Goal: Information Seeking & Learning: Learn about a topic

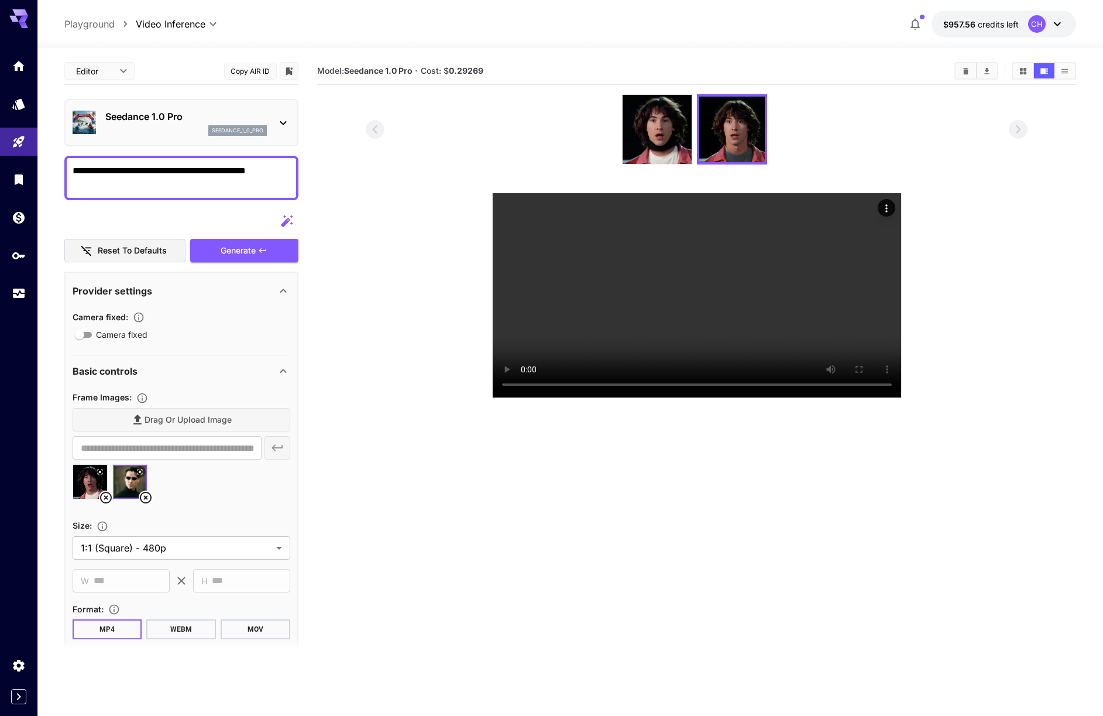
scroll to position [165, 0]
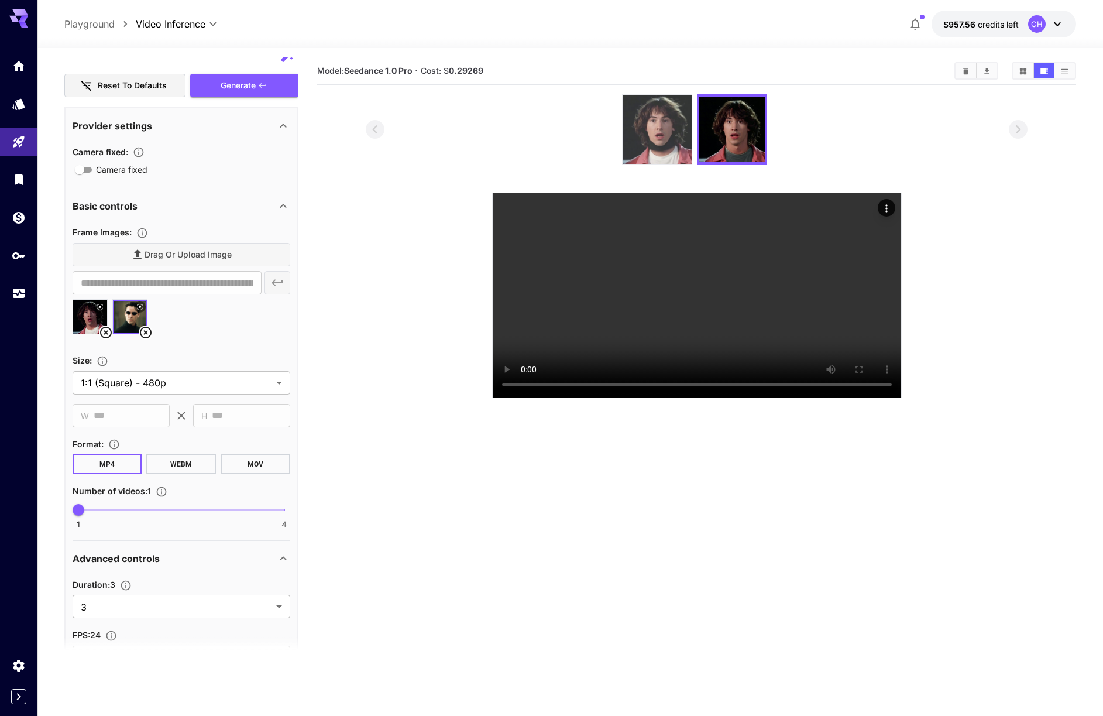
click at [671, 137] on img at bounding box center [657, 129] width 69 height 69
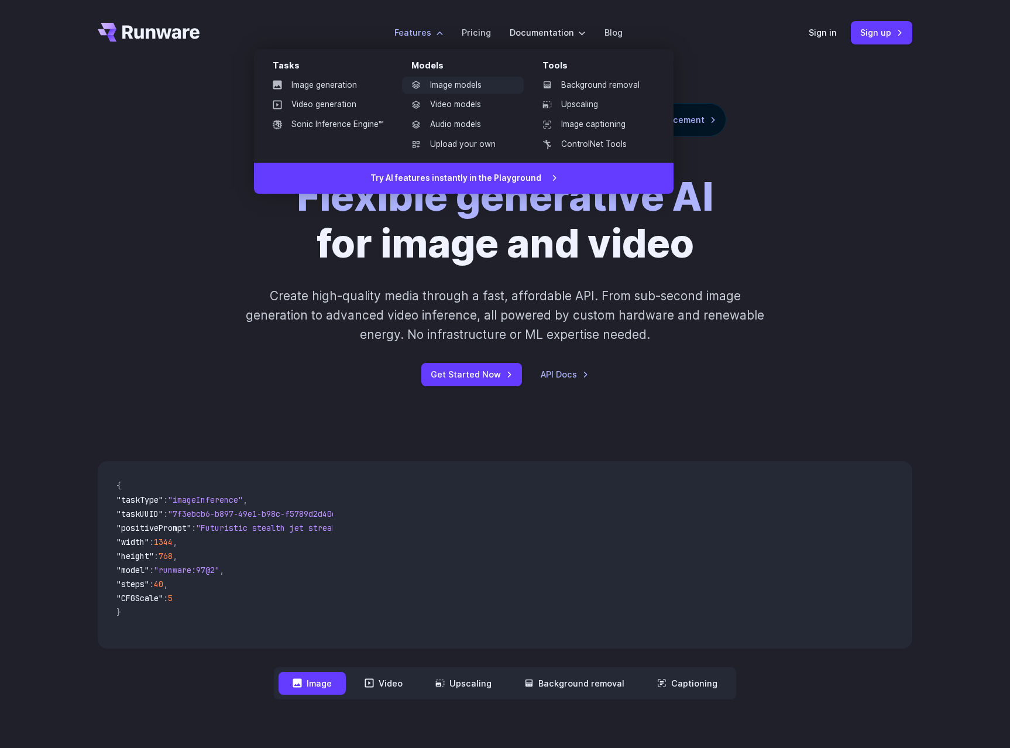
click at [456, 85] on link "Image models" at bounding box center [463, 86] width 122 height 18
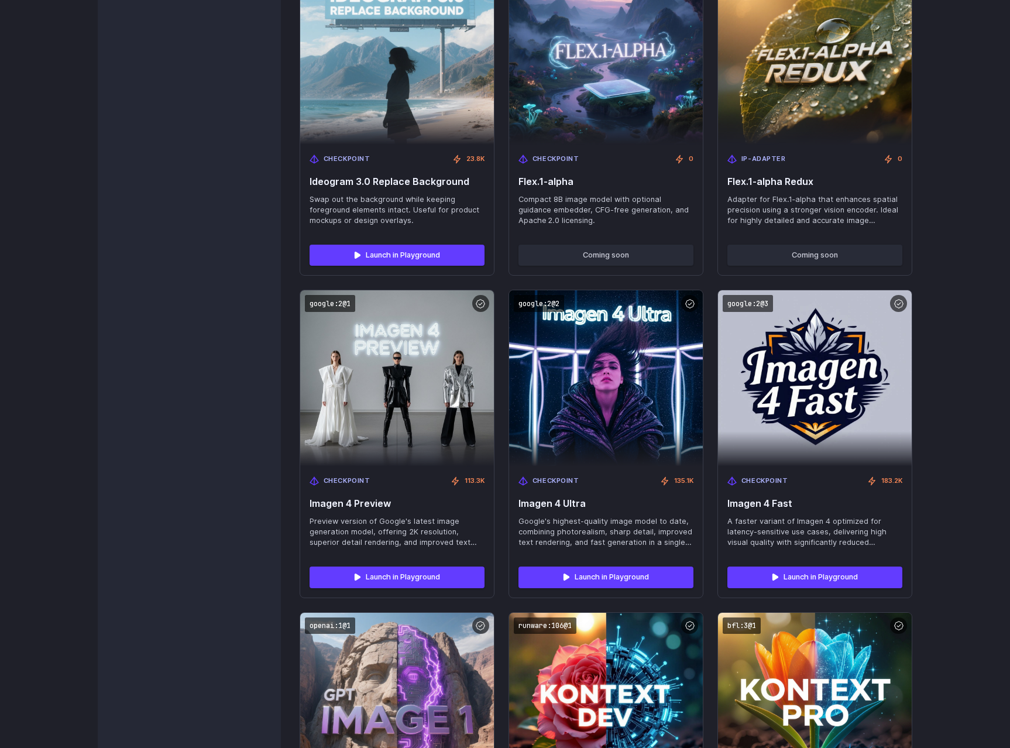
scroll to position [2675, 0]
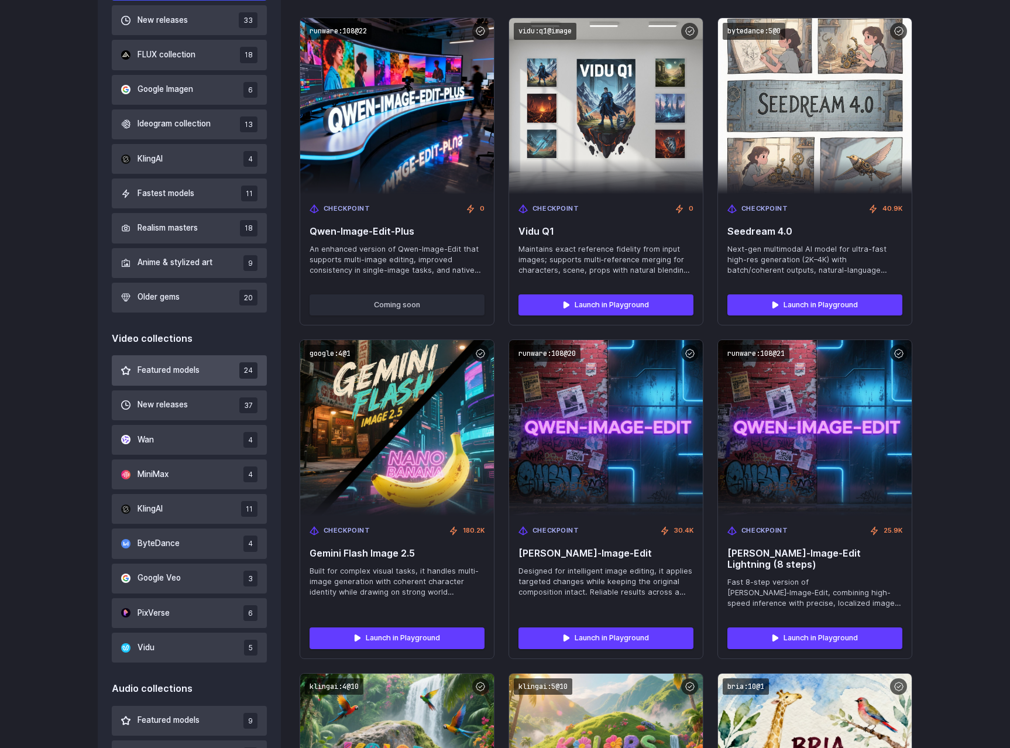
click at [162, 372] on span "Featured models" at bounding box center [169, 370] width 62 height 13
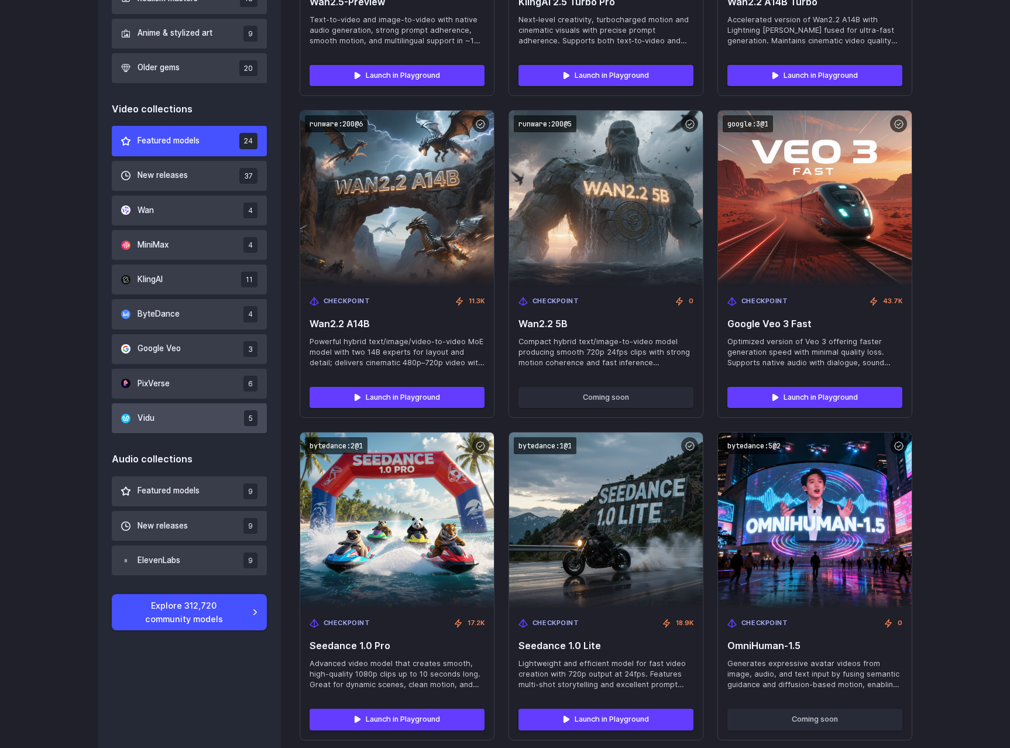
scroll to position [645, 0]
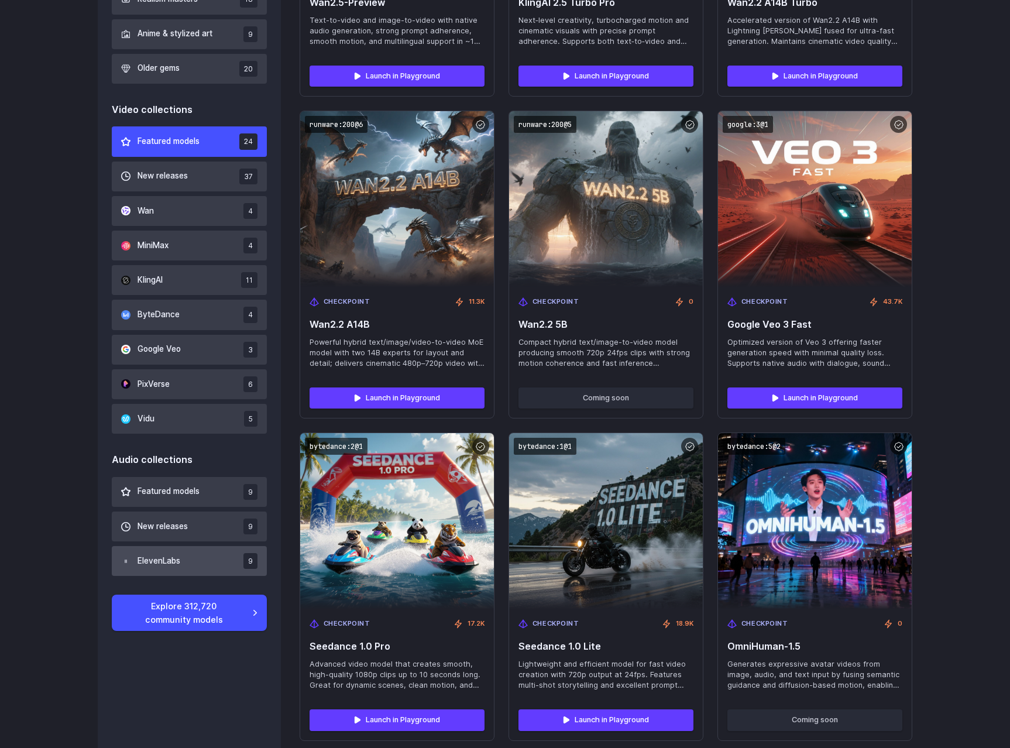
click at [171, 557] on span "ElevenLabs" at bounding box center [159, 561] width 43 height 13
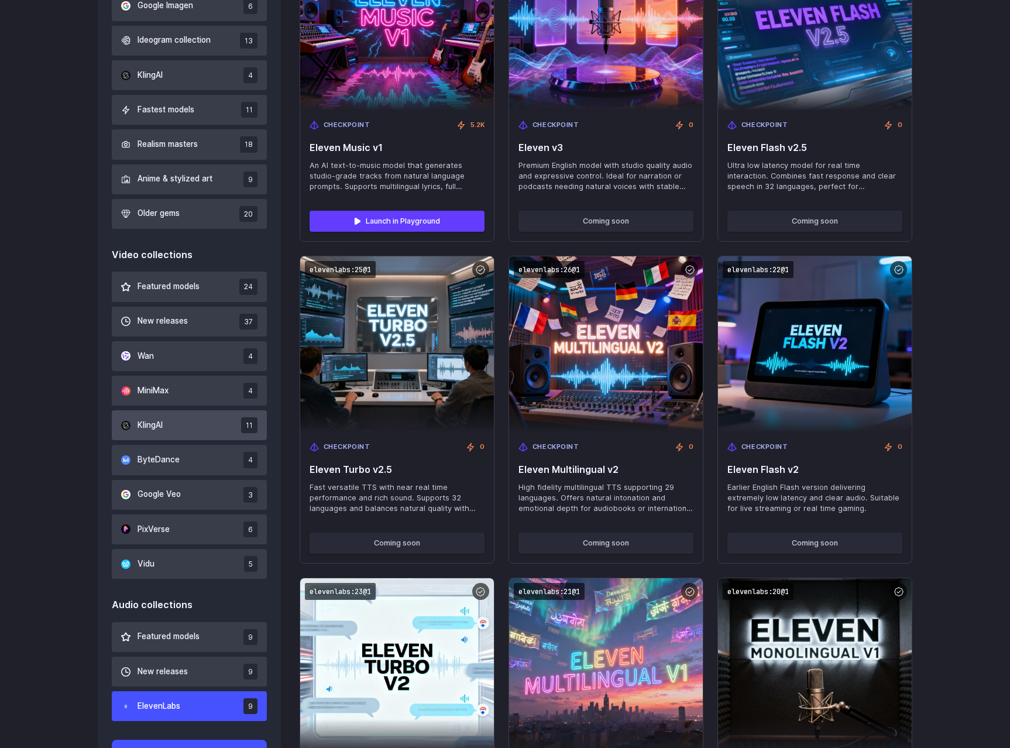
scroll to position [503, 0]
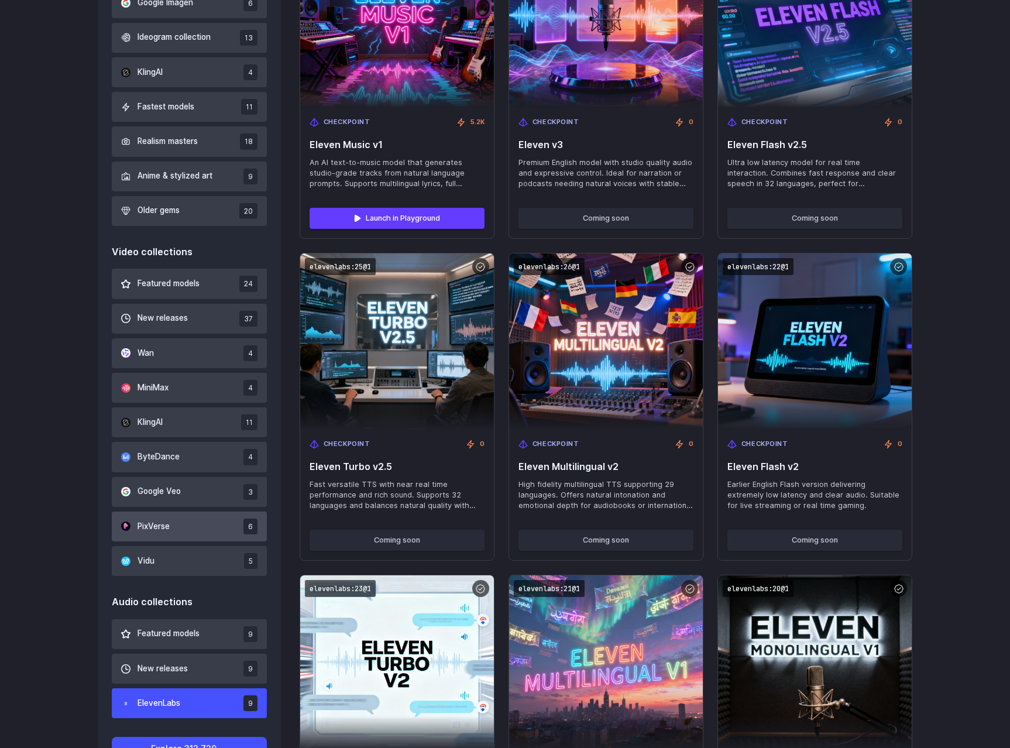
click at [179, 531] on button "PixVerse 6" at bounding box center [189, 527] width 155 height 30
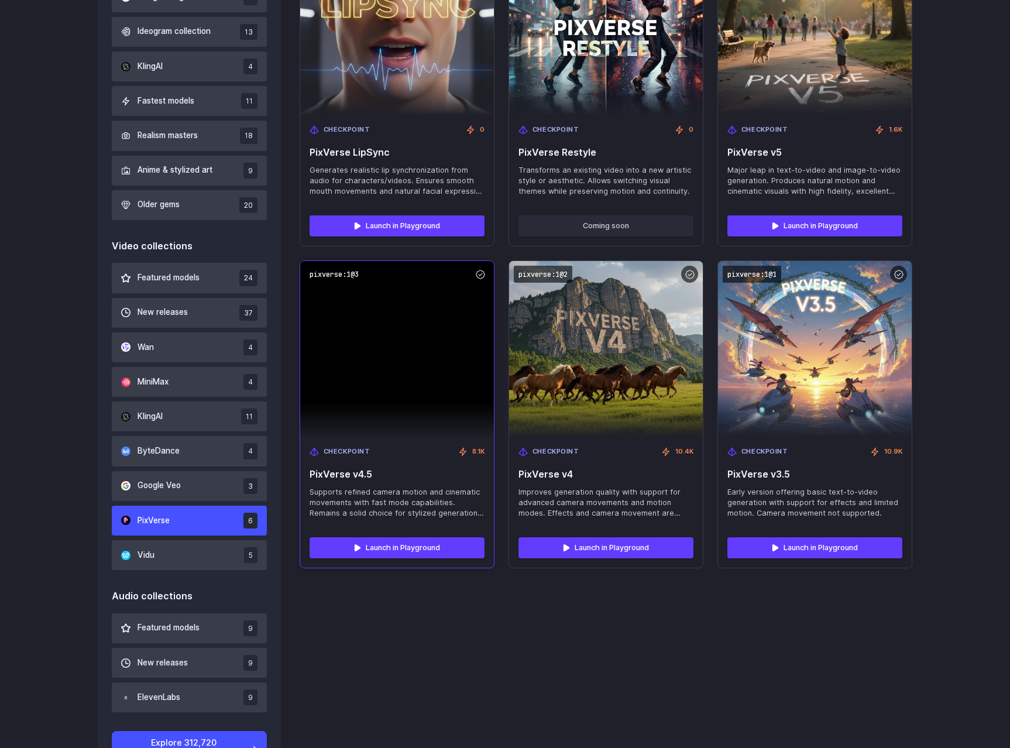
scroll to position [524, 0]
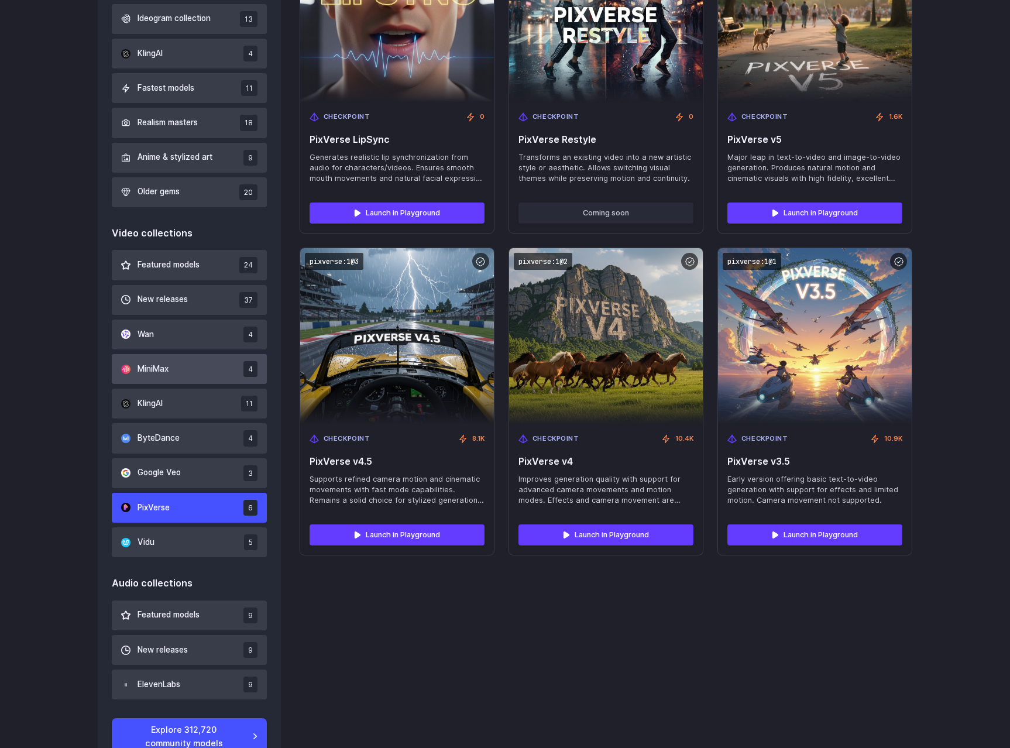
click at [183, 376] on button "MiniMax 4" at bounding box center [189, 369] width 155 height 30
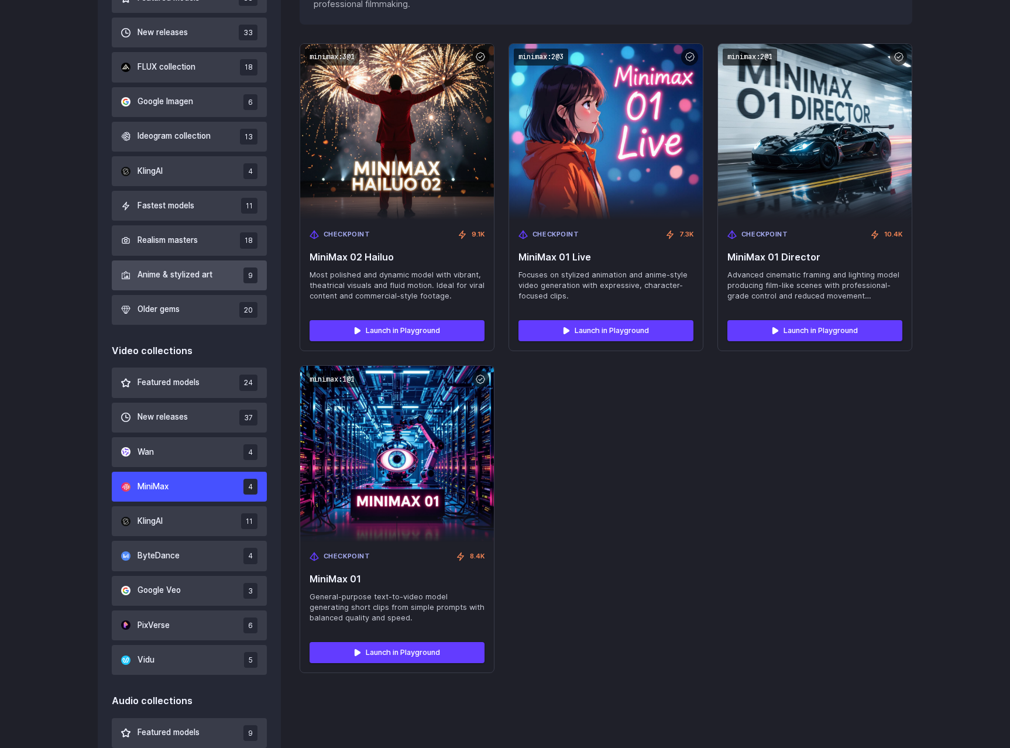
scroll to position [284, 0]
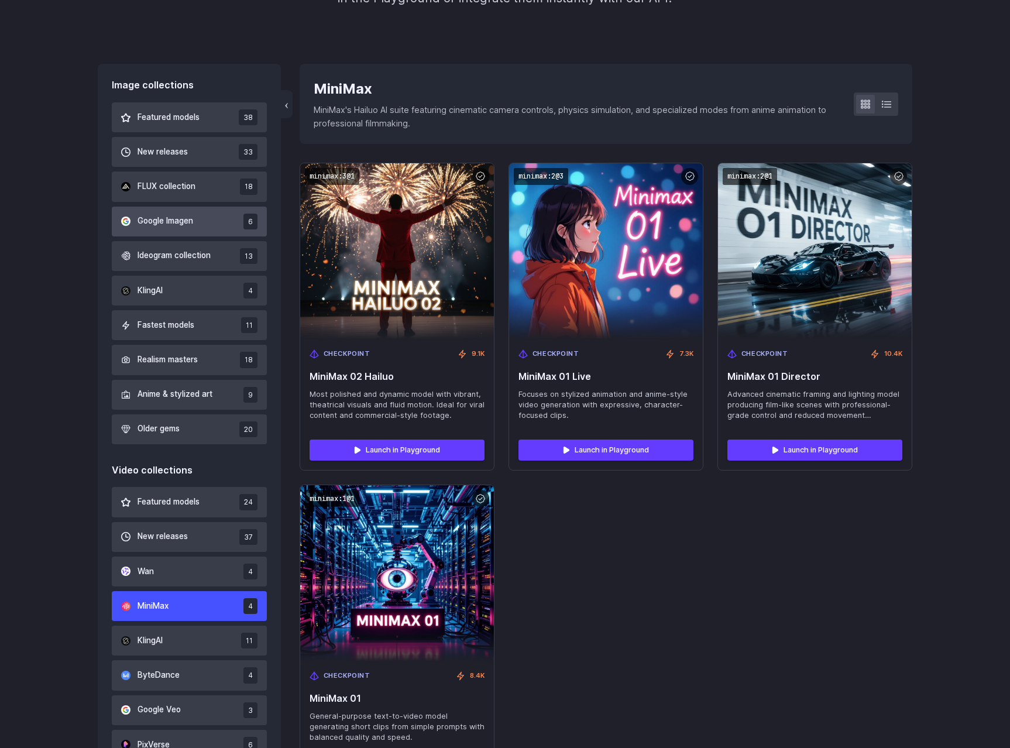
click at [165, 215] on span "Google Imagen" at bounding box center [166, 221] width 56 height 13
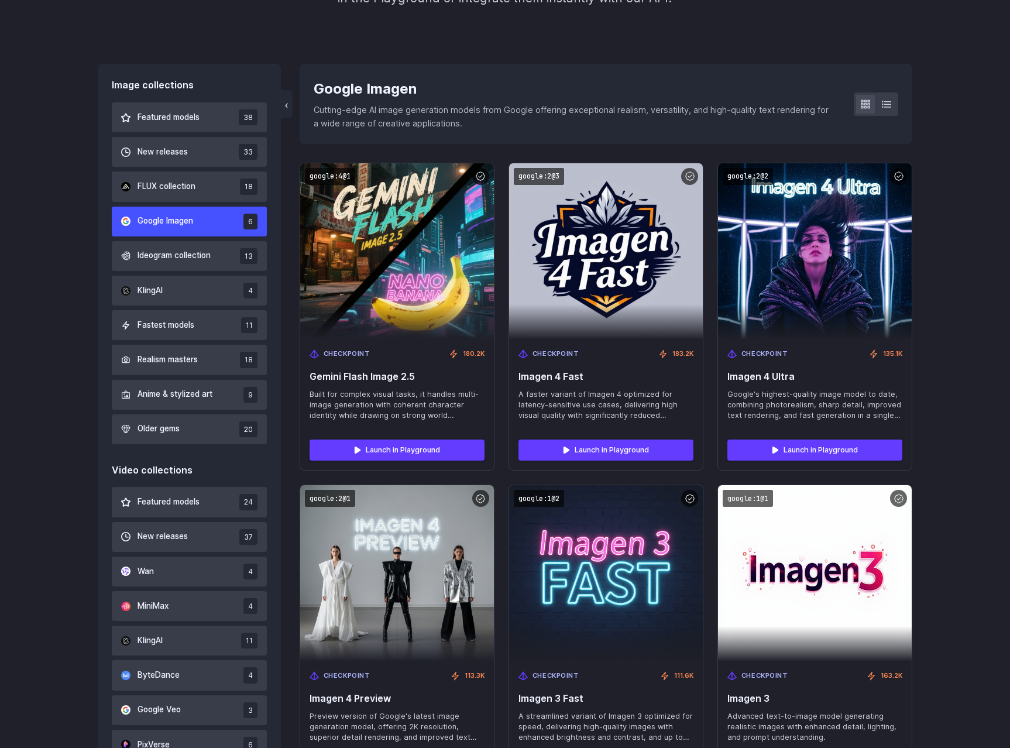
scroll to position [273, 0]
